Goal: Find specific page/section: Find specific page/section

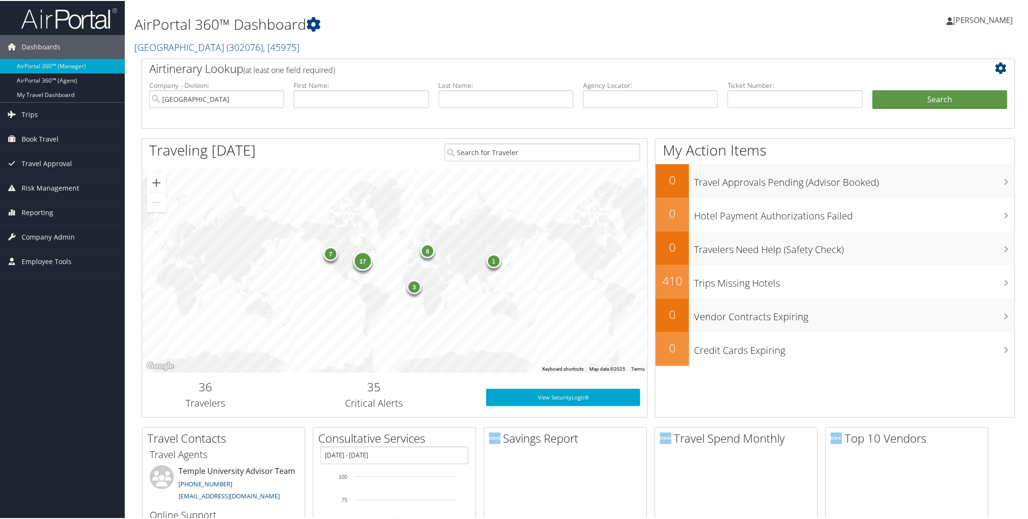
click at [263, 51] on span ", [ 45975 ]" at bounding box center [281, 46] width 36 height 13
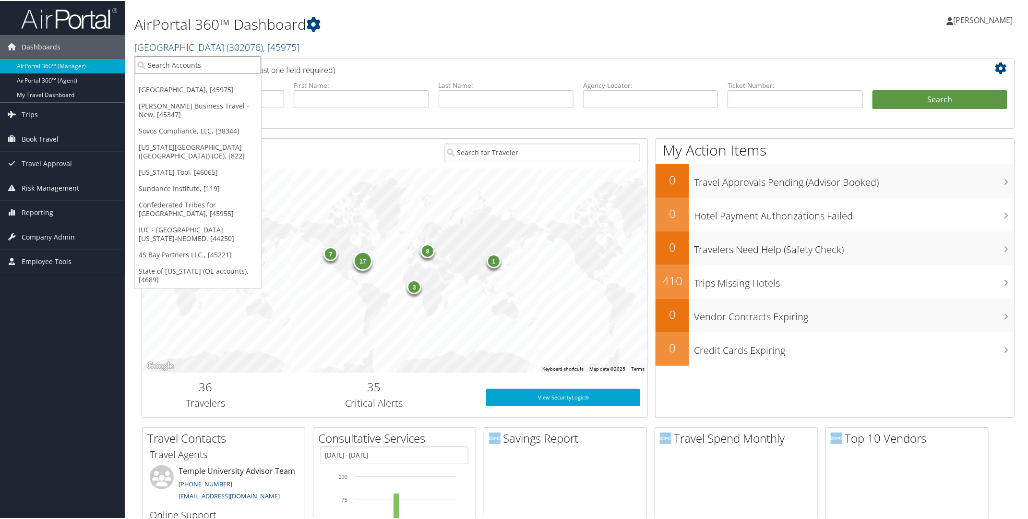
click at [220, 62] on input "search" at bounding box center [198, 64] width 126 height 18
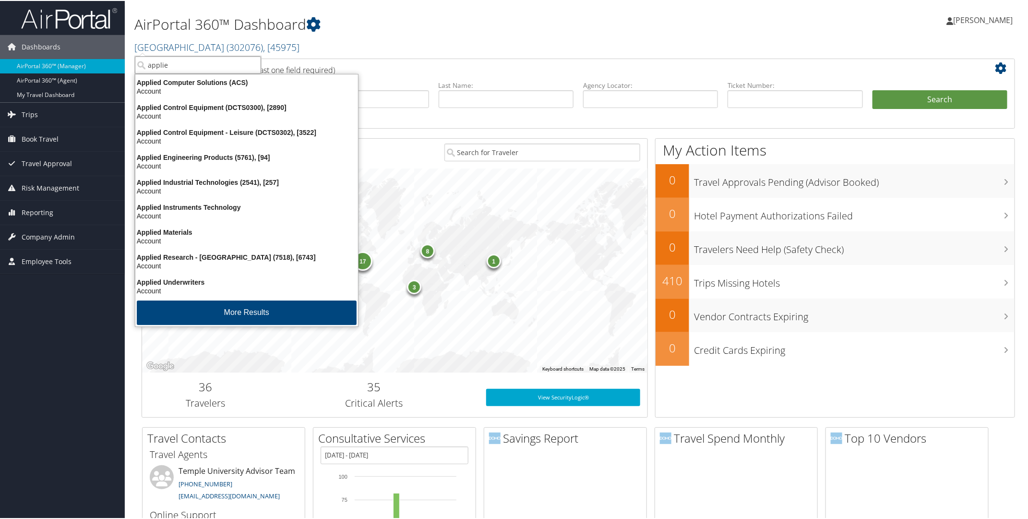
type input "applied"
click at [160, 233] on div "Applied Materials" at bounding box center [247, 231] width 234 height 9
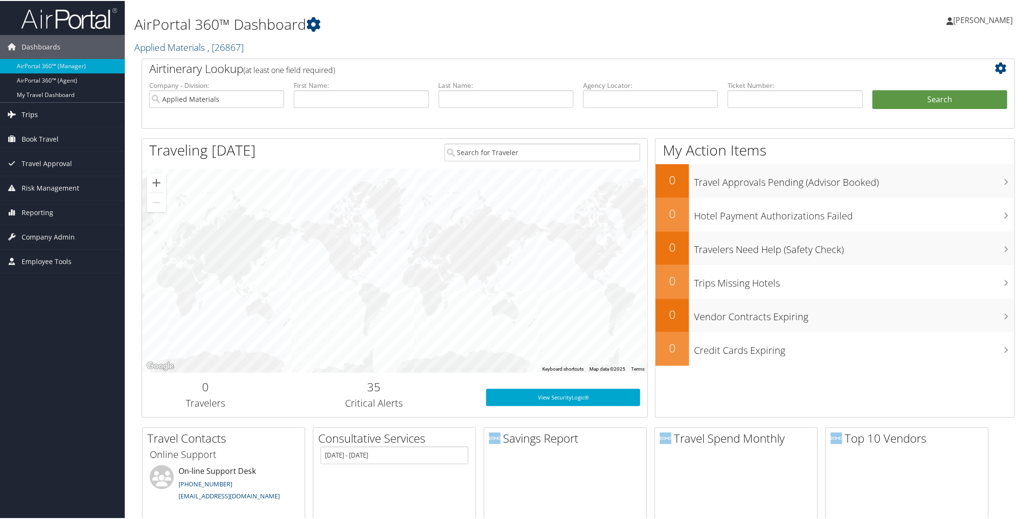
click at [36, 117] on span "Trips" at bounding box center [30, 114] width 16 height 24
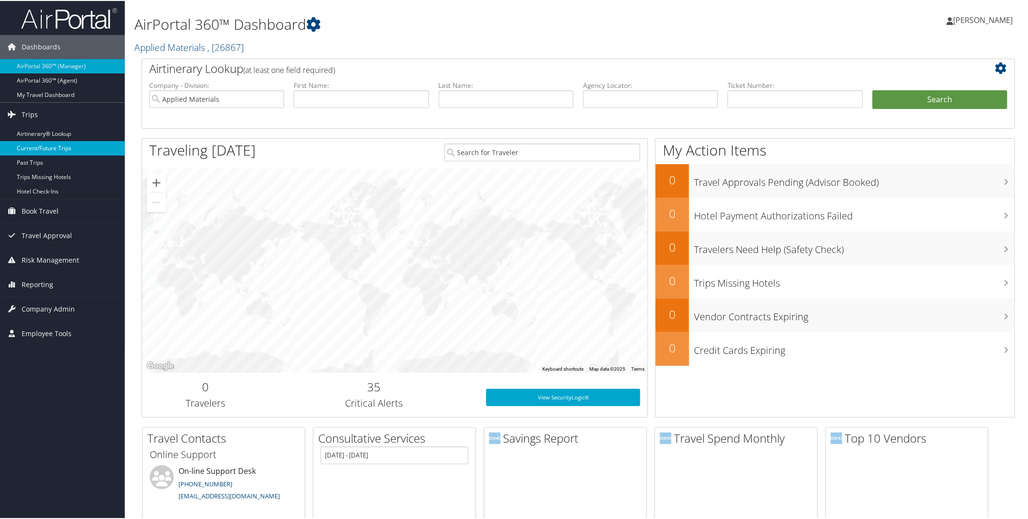
click at [34, 148] on link "Current/Future Trips" at bounding box center [62, 147] width 125 height 14
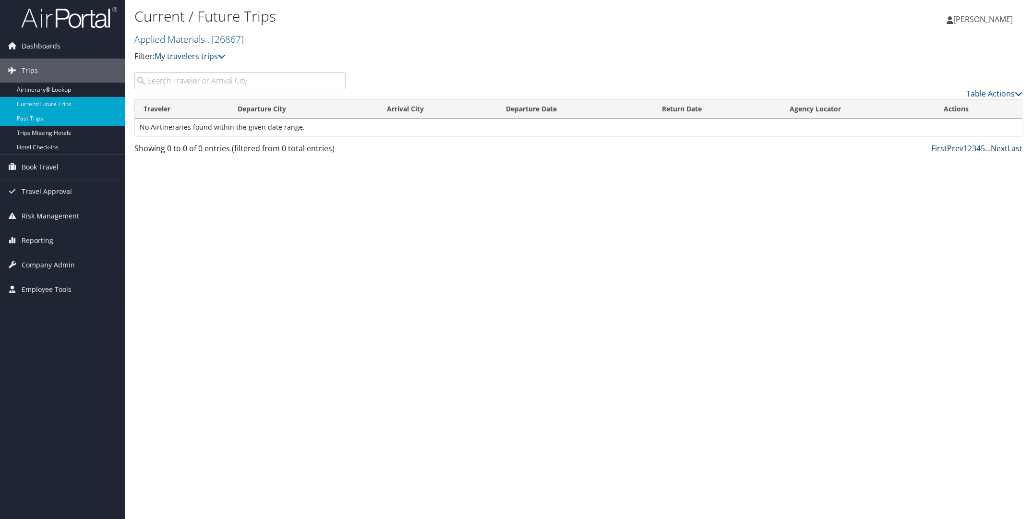
click at [31, 120] on link "Past Trips" at bounding box center [62, 118] width 125 height 14
